Goal: Task Accomplishment & Management: Manage account settings

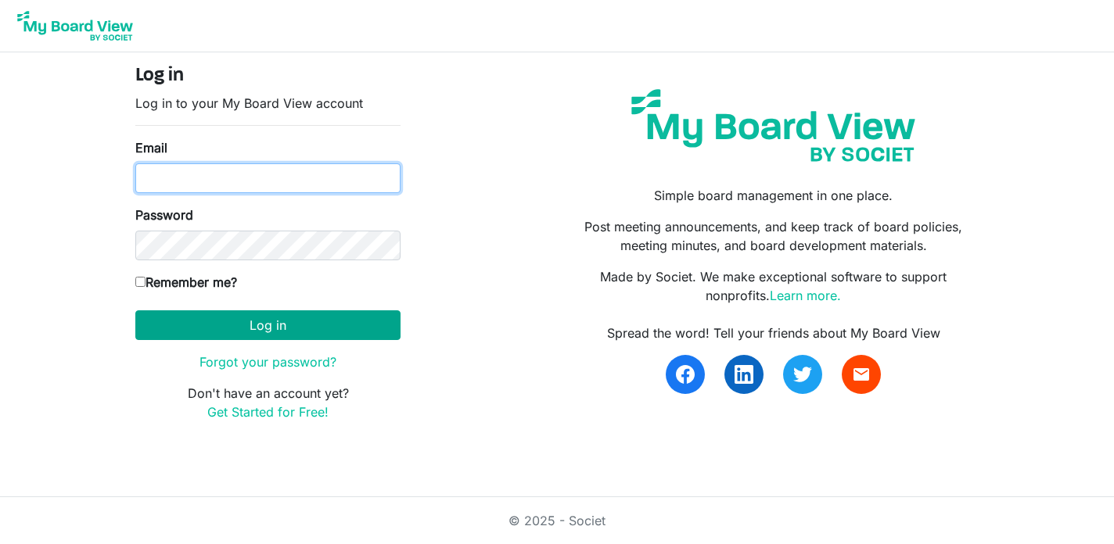
type input "pam.elderspirit@gmail.com"
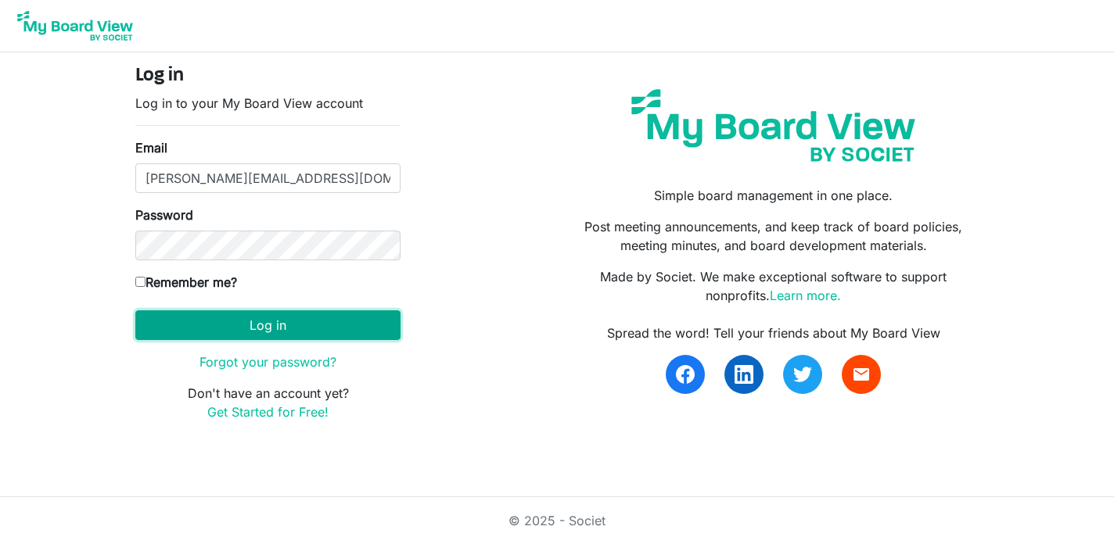
click at [253, 327] on button "Log in" at bounding box center [267, 326] width 265 height 30
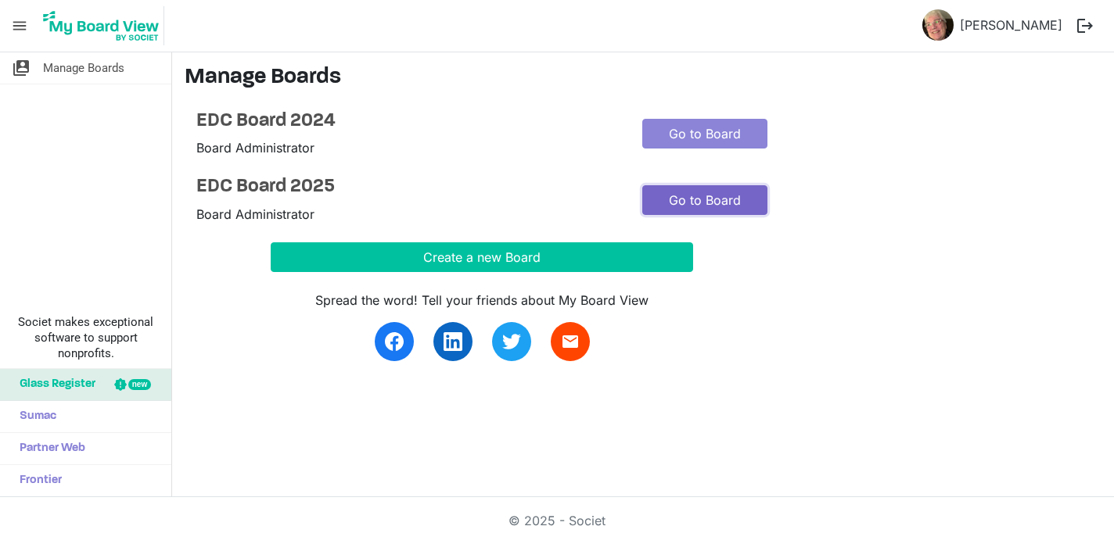
click at [687, 201] on link "Go to Board" at bounding box center [704, 200] width 125 height 30
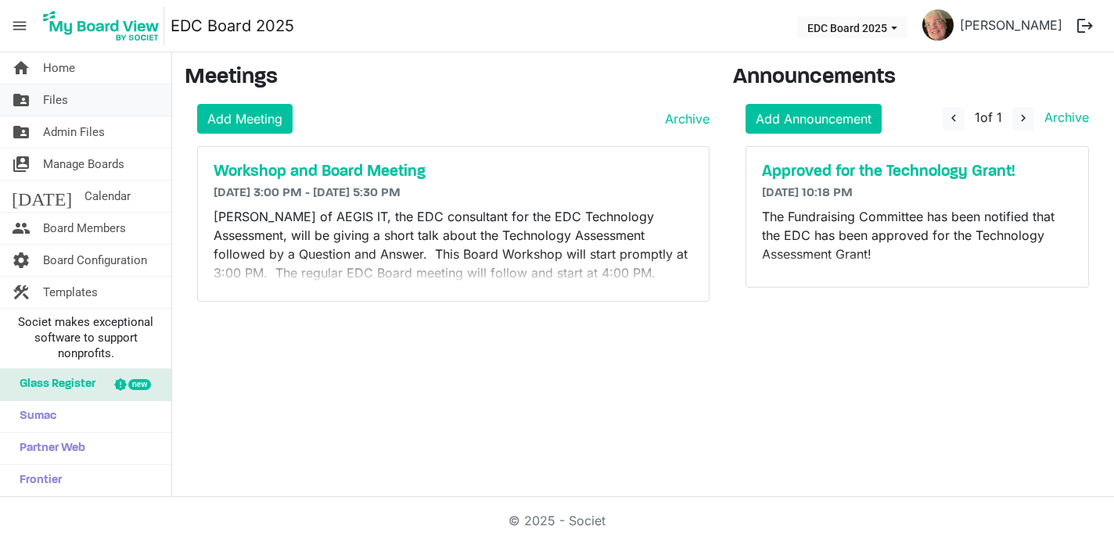
click at [68, 99] on link "folder_shared Files" at bounding box center [85, 99] width 171 height 31
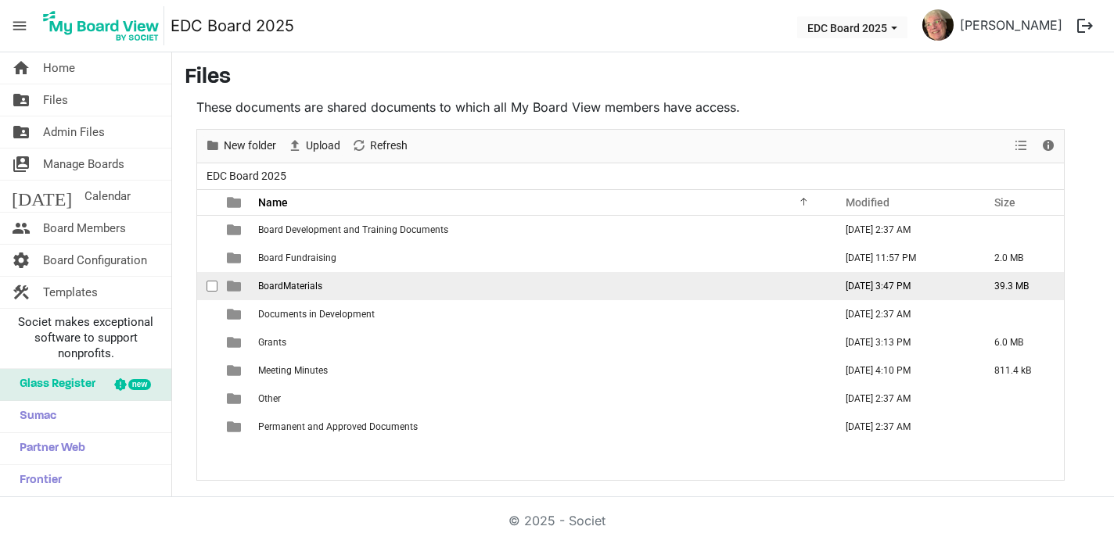
click at [293, 285] on span "BoardMaterials" at bounding box center [290, 286] width 64 height 11
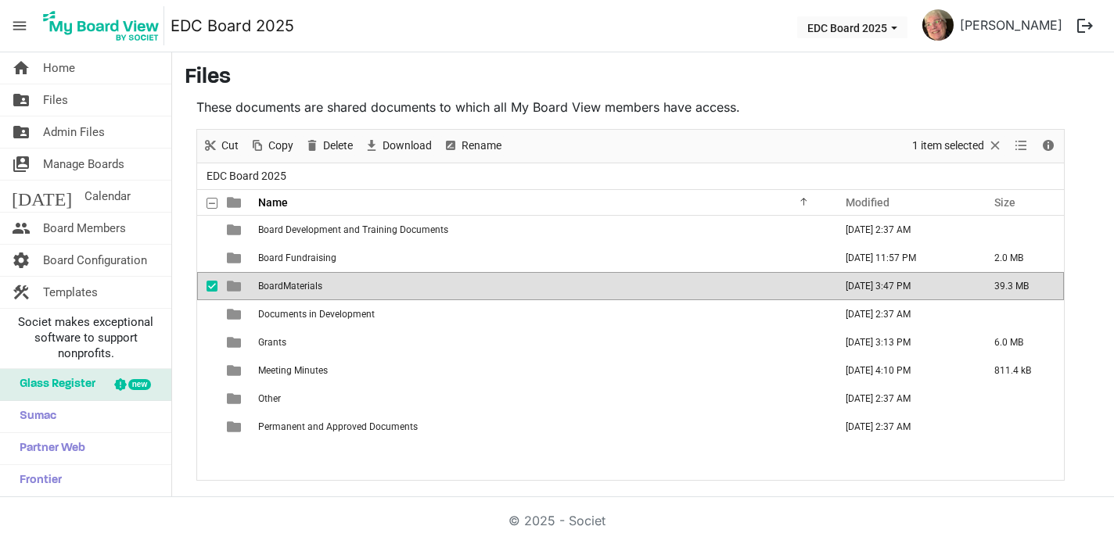
click at [294, 285] on span "BoardMaterials" at bounding box center [290, 286] width 64 height 11
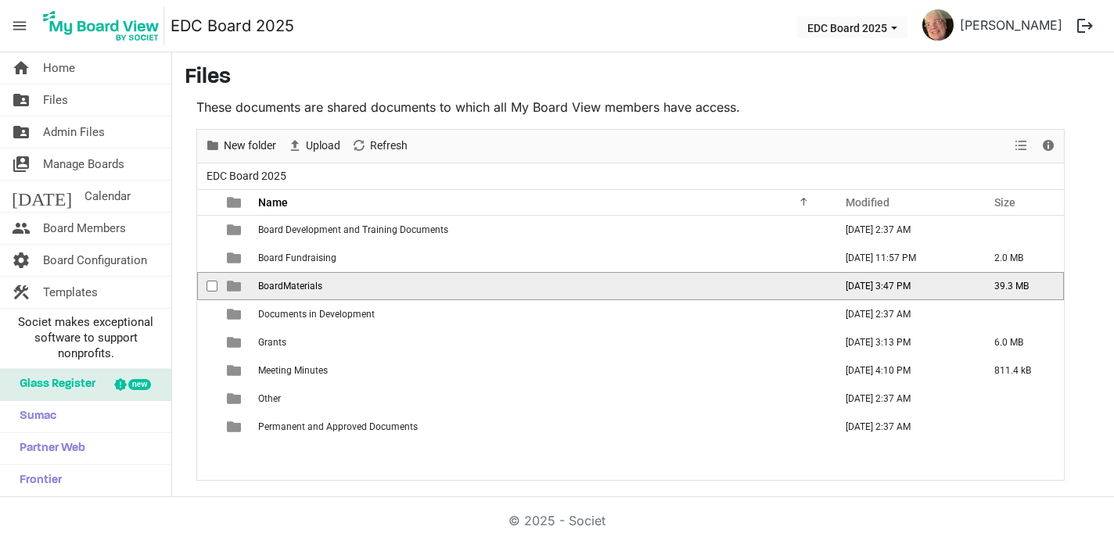
click at [294, 285] on span "BoardMaterials" at bounding box center [290, 286] width 64 height 11
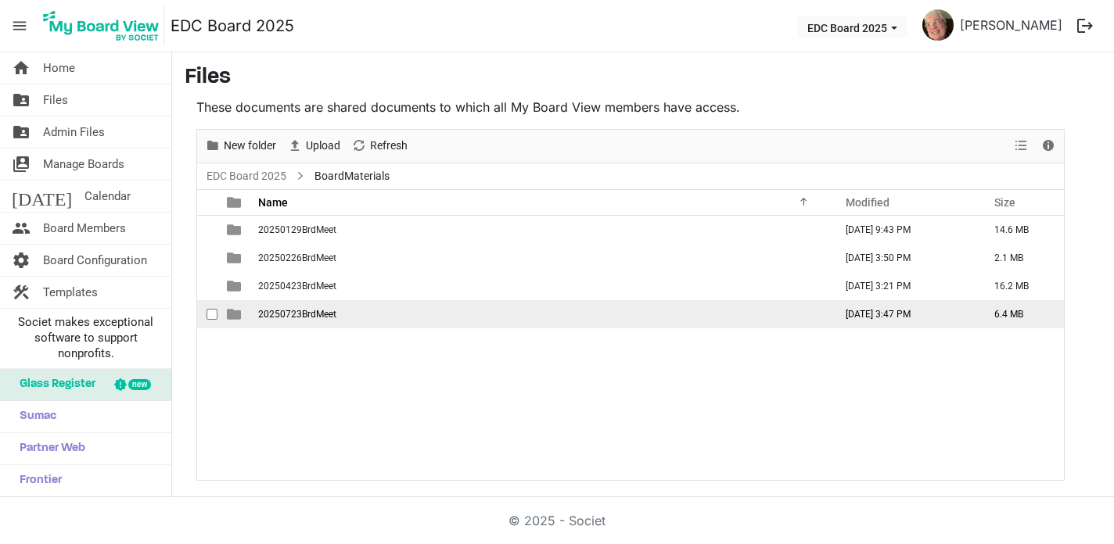
click at [300, 311] on span "20250723BrdMeet" at bounding box center [297, 314] width 78 height 11
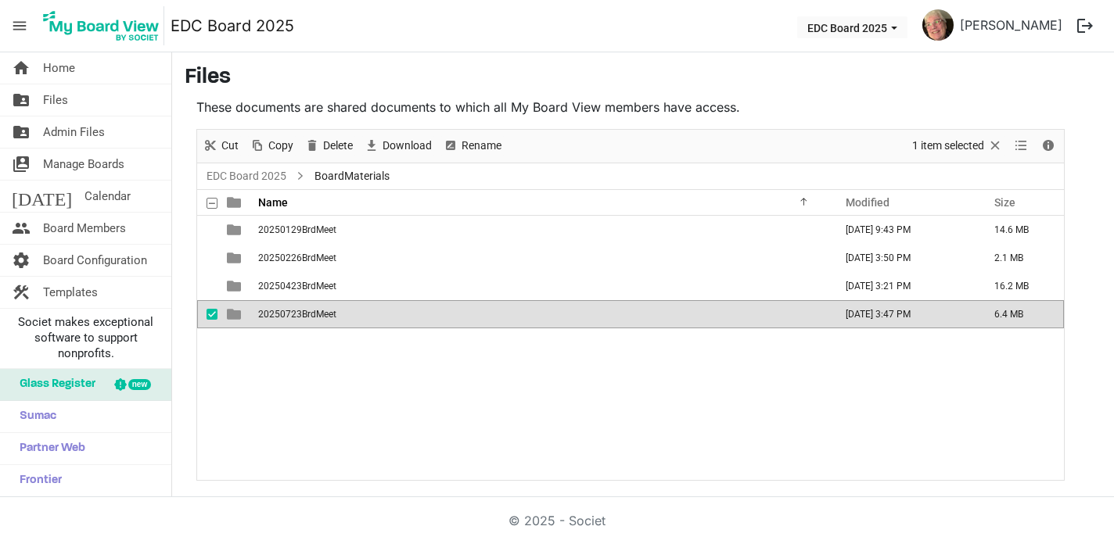
click at [300, 311] on span "20250723BrdMeet" at bounding box center [297, 314] width 78 height 11
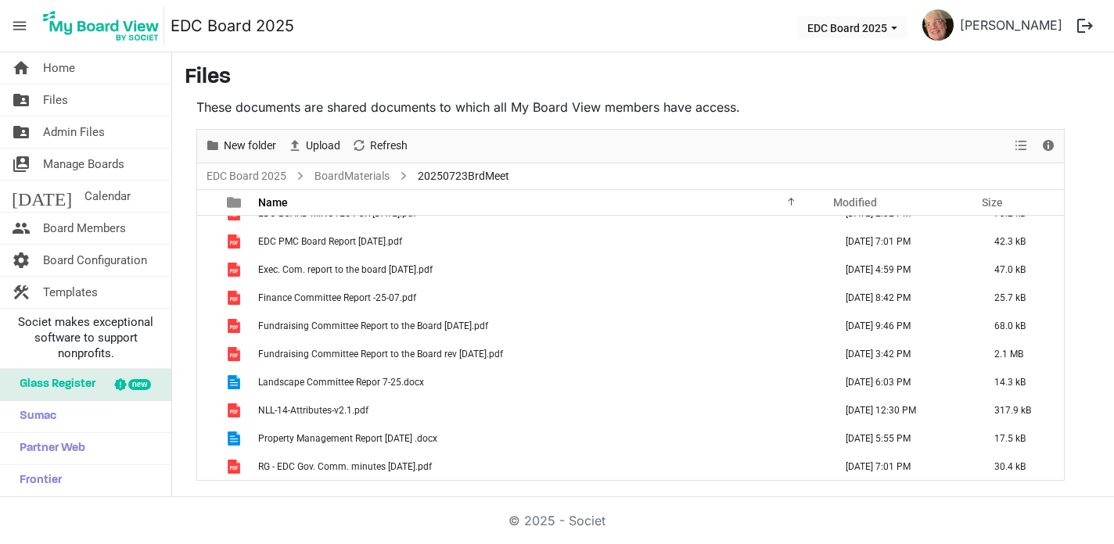
scroll to position [355, 0]
click at [365, 174] on link "BoardMaterials" at bounding box center [351, 177] width 81 height 20
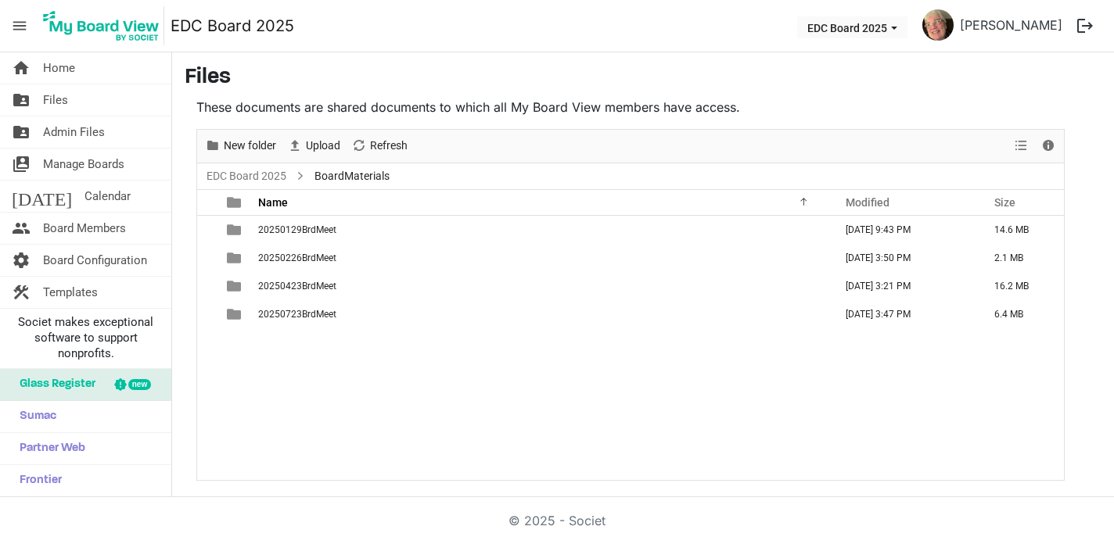
scroll to position [0, 0]
click at [272, 146] on span "New folder" at bounding box center [250, 146] width 56 height 20
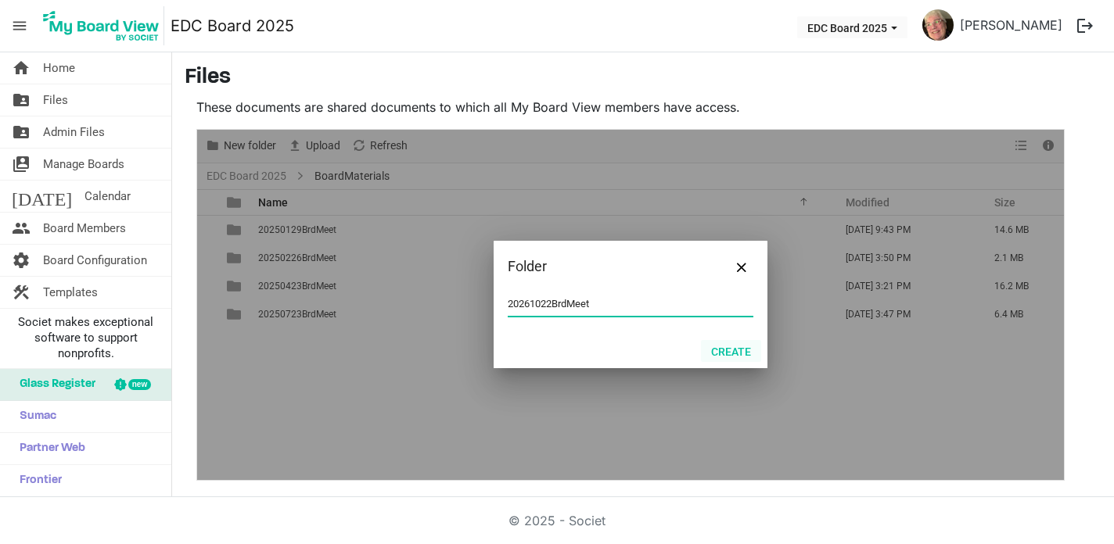
type input "20261022BrdMeet"
click at [744, 354] on button "Create" at bounding box center [731, 351] width 60 height 22
